Goal: Task Accomplishment & Management: Manage account settings

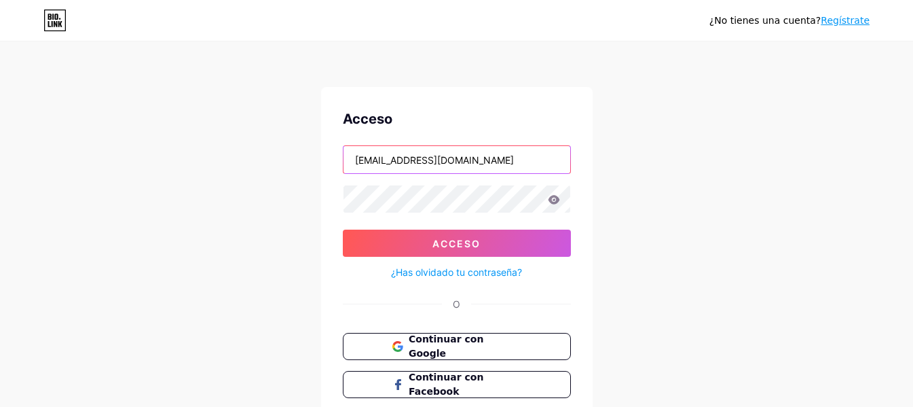
click at [518, 157] on input "[EMAIL_ADDRESS][DOMAIN_NAME]" at bounding box center [456, 159] width 227 height 27
type input "[EMAIL_ADDRESS][DOMAIN_NAME]"
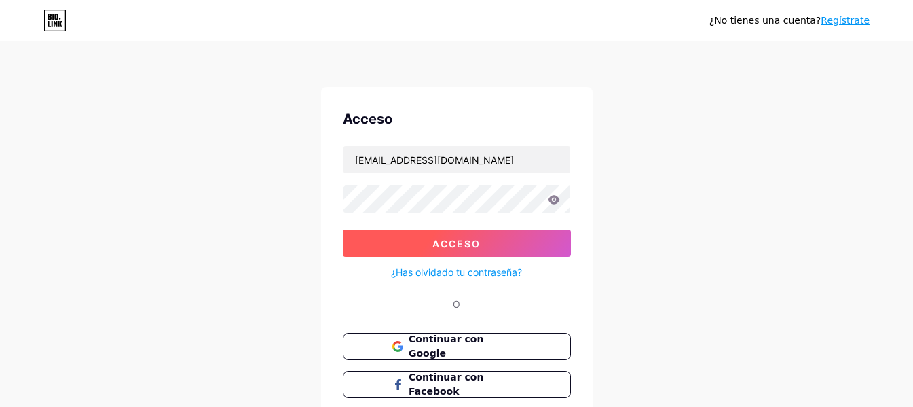
click at [486, 250] on button "Acceso" at bounding box center [457, 242] width 228 height 27
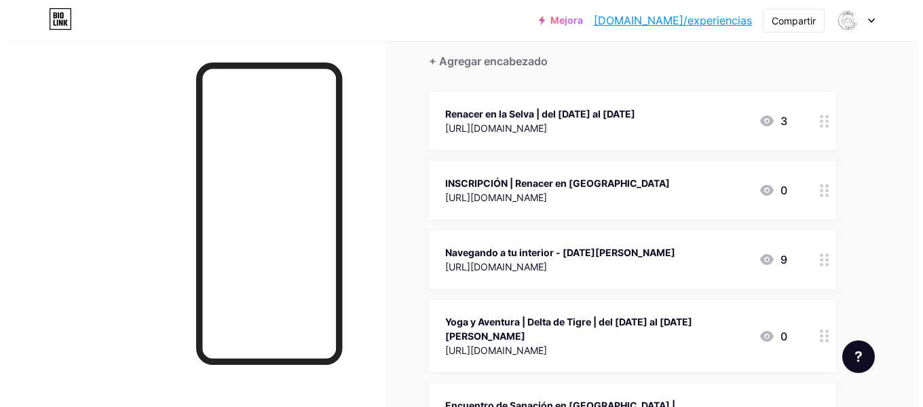
scroll to position [147, 0]
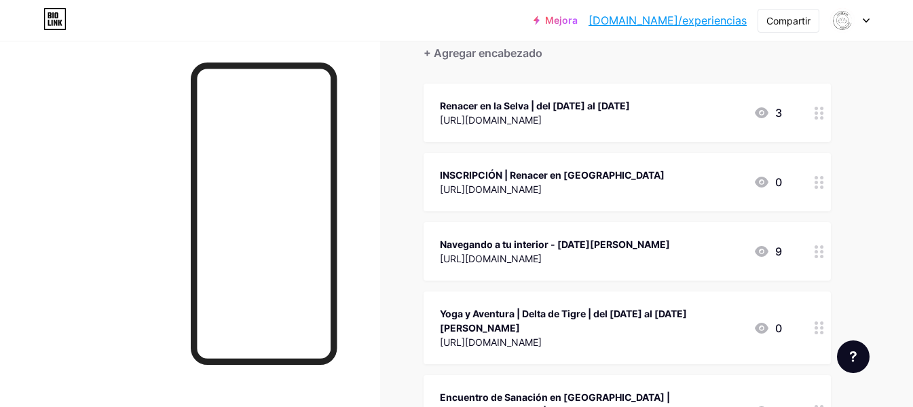
click at [564, 243] on font "Navegando a tu interior - [DATE][PERSON_NAME]" at bounding box center [555, 244] width 230 height 12
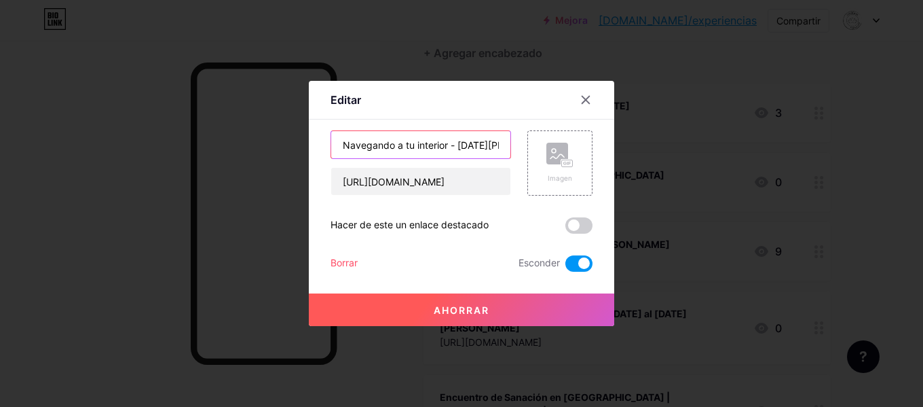
scroll to position [0, 16]
drag, startPoint x: 460, startPoint y: 146, endPoint x: 503, endPoint y: 147, distance: 43.5
click at [503, 147] on input "Navegando a tu interior - [DATE][PERSON_NAME]" at bounding box center [420, 144] width 179 height 27
type input "Navegando a tu interior - [DATE]"
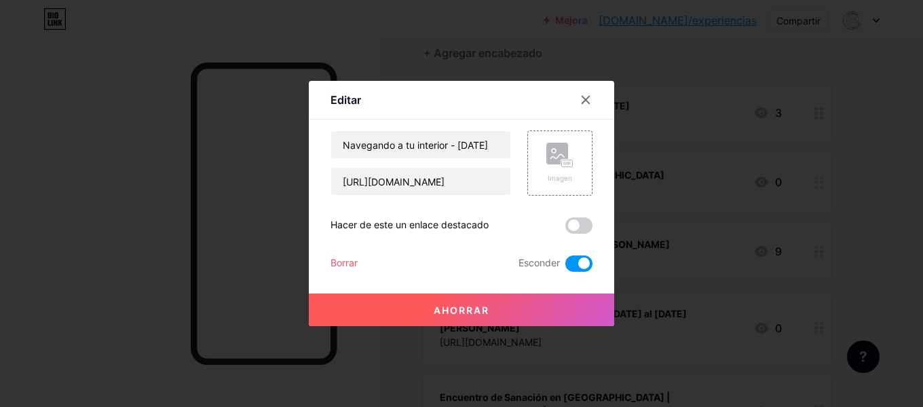
click at [572, 267] on span at bounding box center [578, 263] width 27 height 16
click at [565, 267] on input "checkbox" at bounding box center [565, 267] width 0 height 0
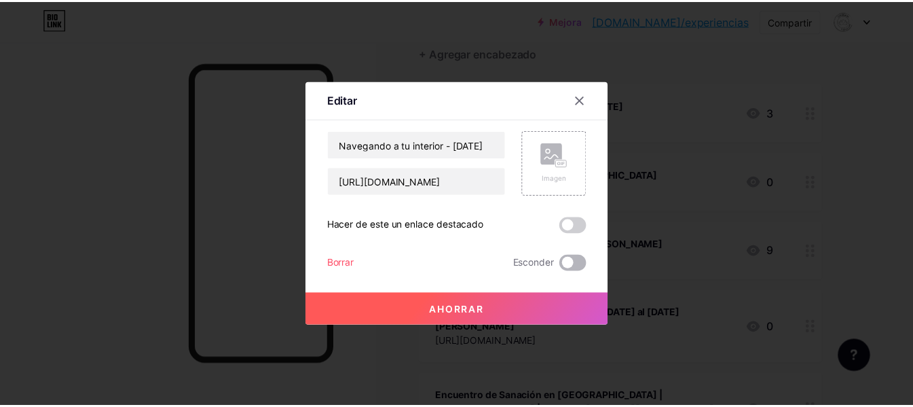
scroll to position [0, 0]
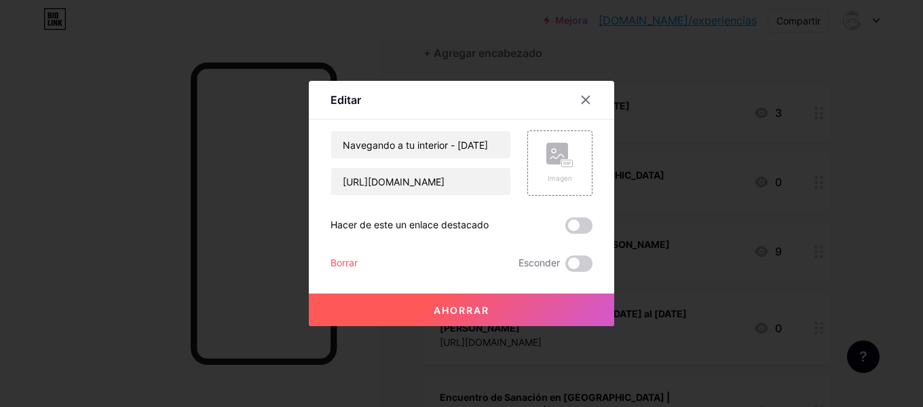
click at [488, 305] on font "Ahorrar" at bounding box center [462, 310] width 56 height 12
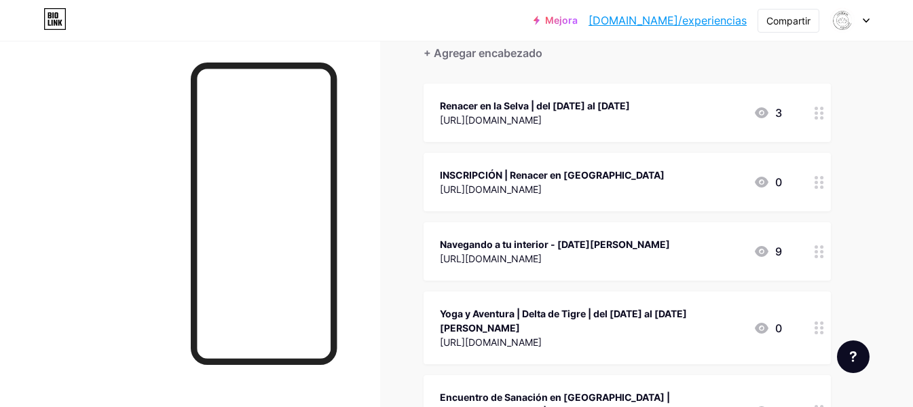
drag, startPoint x: 544, startPoint y: 251, endPoint x: 527, endPoint y: 156, distance: 96.4
click at [818, 190] on div at bounding box center [819, 182] width 23 height 58
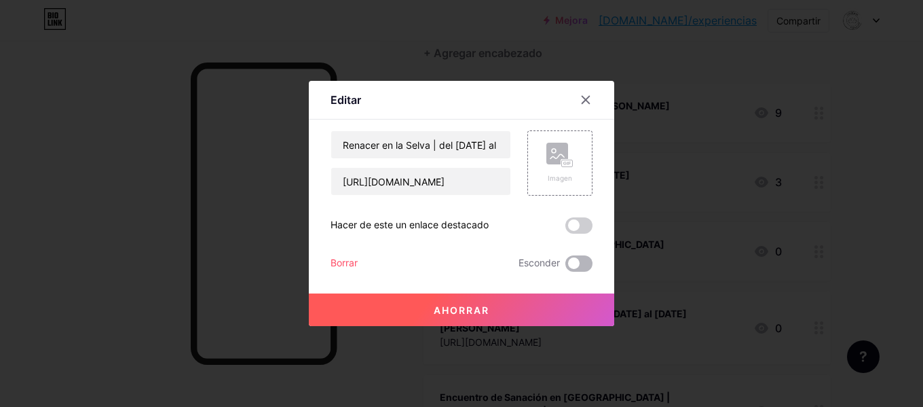
click at [583, 266] on span at bounding box center [578, 263] width 27 height 16
click at [565, 267] on input "checkbox" at bounding box center [565, 267] width 0 height 0
click at [558, 307] on button "Ahorrar" at bounding box center [461, 309] width 305 height 33
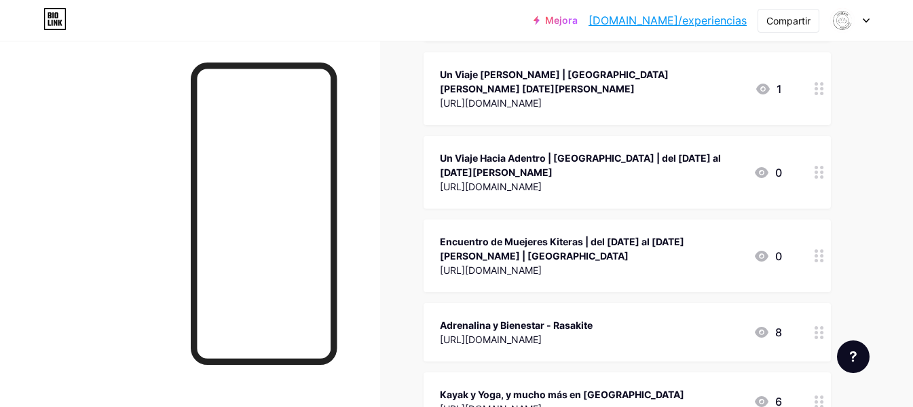
scroll to position [557, 0]
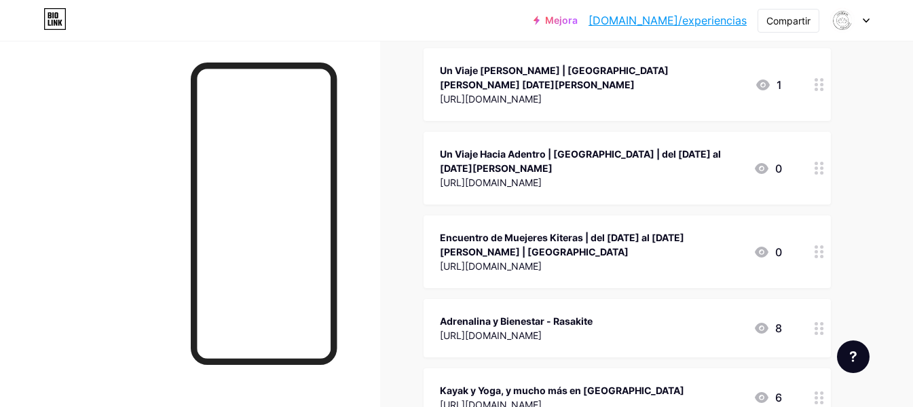
click at [815, 331] on circle at bounding box center [816, 332] width 3 height 3
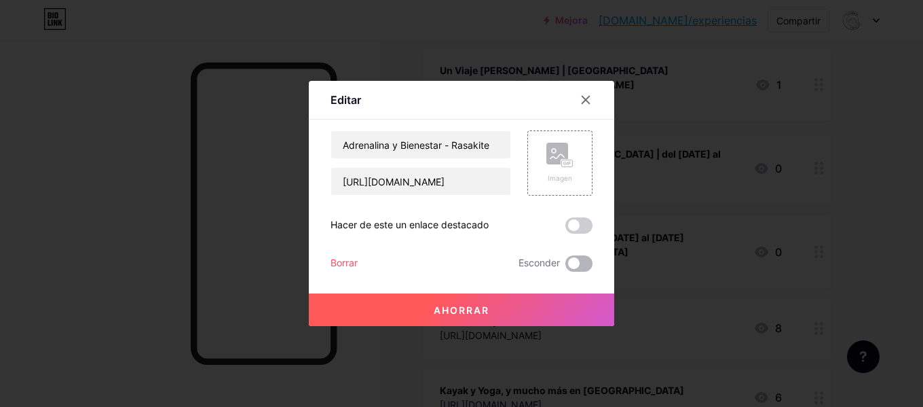
click at [584, 268] on span at bounding box center [578, 263] width 27 height 16
click at [565, 267] on input "checkbox" at bounding box center [565, 267] width 0 height 0
click at [525, 304] on button "Ahorrar" at bounding box center [461, 309] width 305 height 33
